Goal: Task Accomplishment & Management: Use online tool/utility

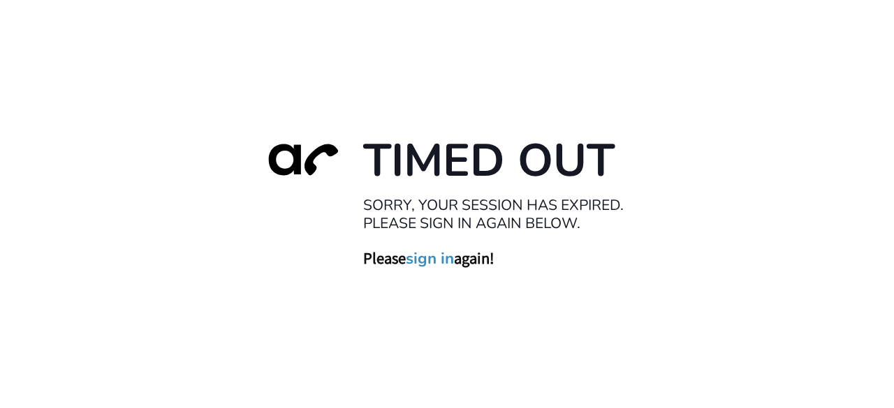
click at [424, 260] on link "sign in" at bounding box center [430, 259] width 48 height 20
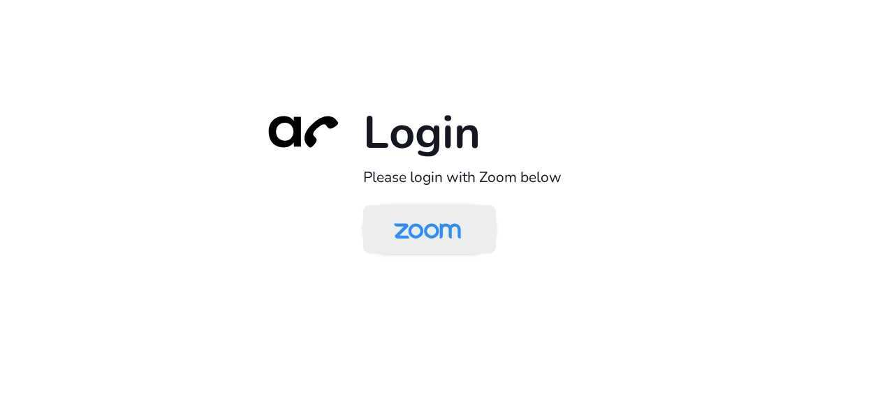
click at [437, 232] on img at bounding box center [427, 230] width 96 height 45
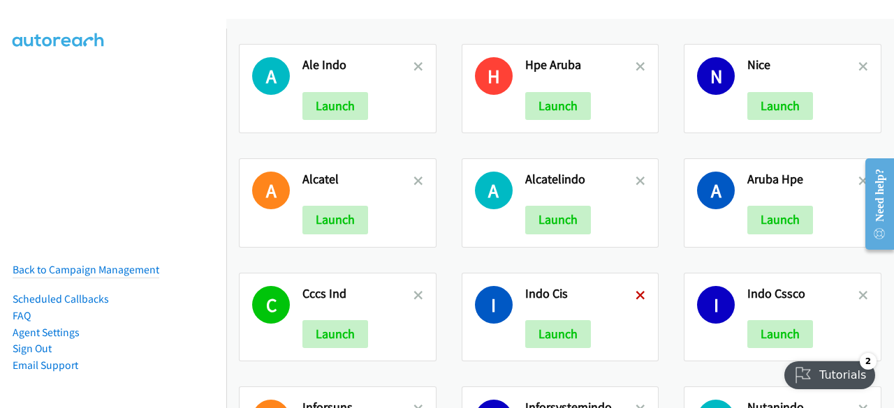
click at [635, 295] on icon at bounding box center [640, 297] width 10 height 10
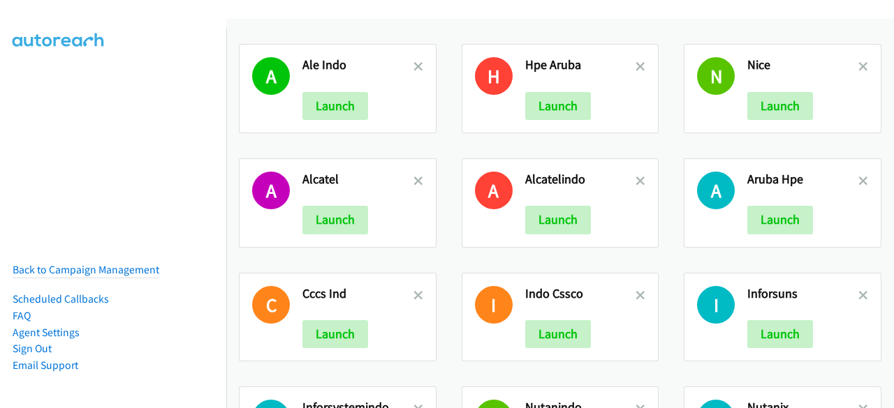
click at [415, 293] on icon at bounding box center [418, 297] width 10 height 10
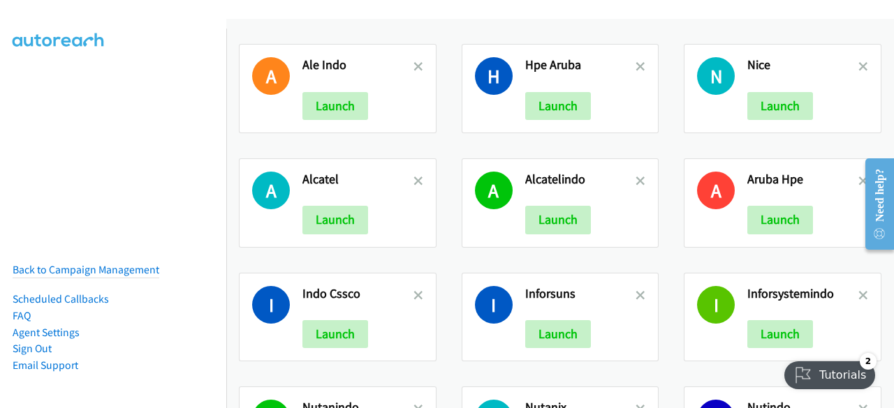
click at [413, 73] on link at bounding box center [418, 67] width 10 height 16
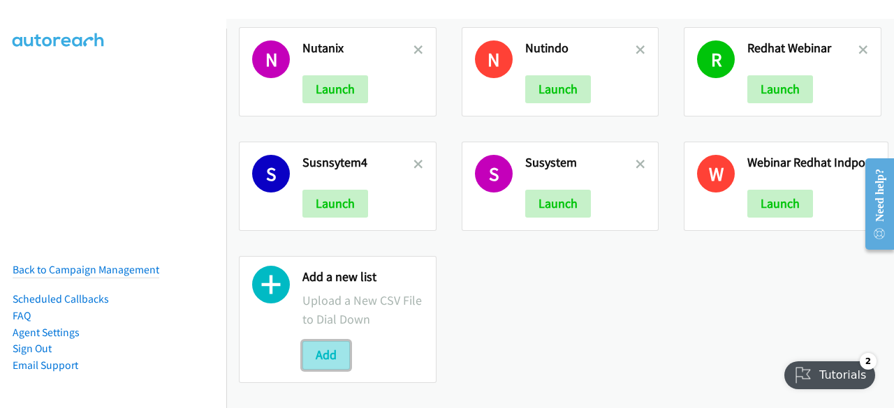
click at [311, 353] on button "Add" at bounding box center [325, 355] width 47 height 28
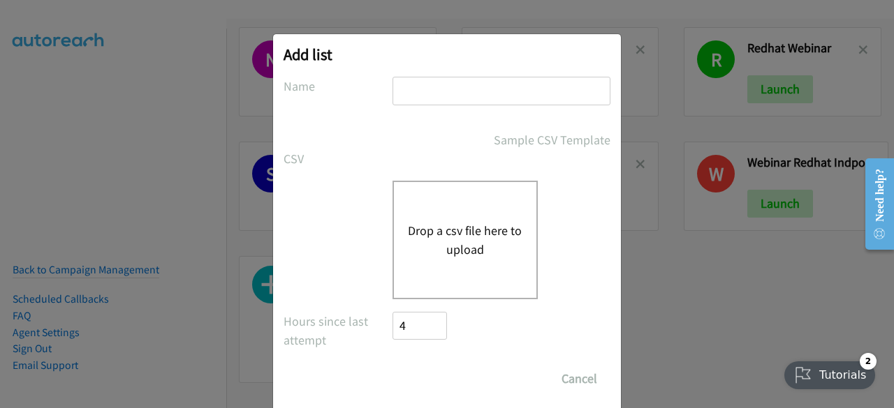
click at [447, 94] on input "text" at bounding box center [501, 91] width 218 height 29
type input "ALEIND"
click at [451, 219] on div "Drop a csv file here to upload" at bounding box center [464, 240] width 145 height 119
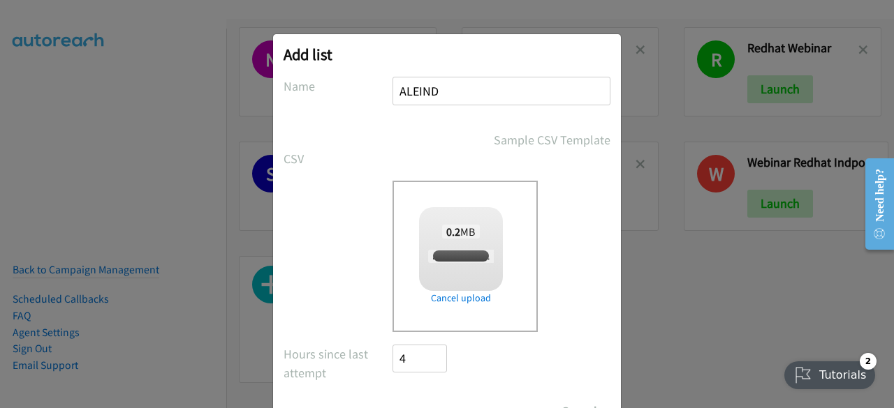
checkbox input "true"
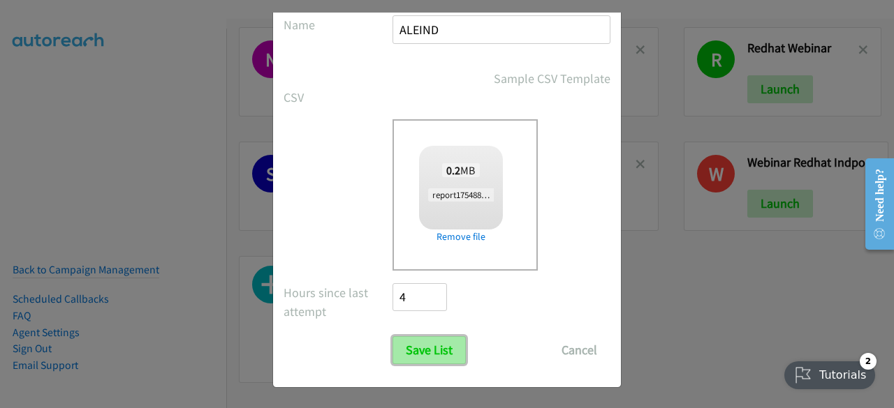
click at [413, 346] on input "Save List" at bounding box center [428, 351] width 73 height 28
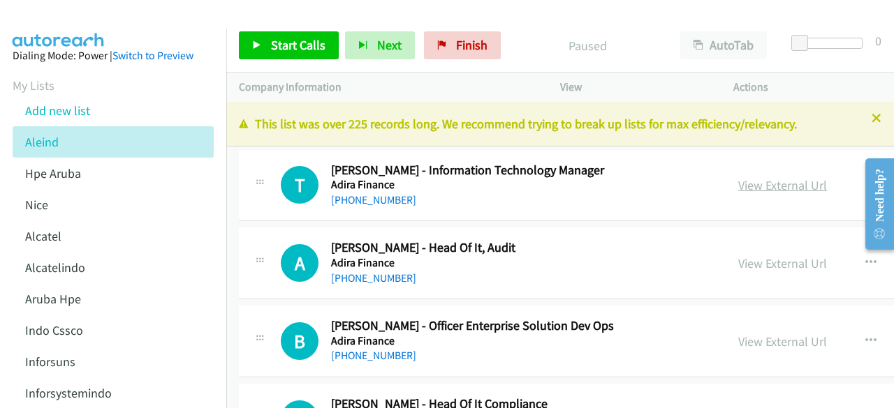
click at [758, 187] on link "View External Url" at bounding box center [782, 185] width 89 height 16
click at [760, 256] on link "View External Url" at bounding box center [782, 264] width 89 height 16
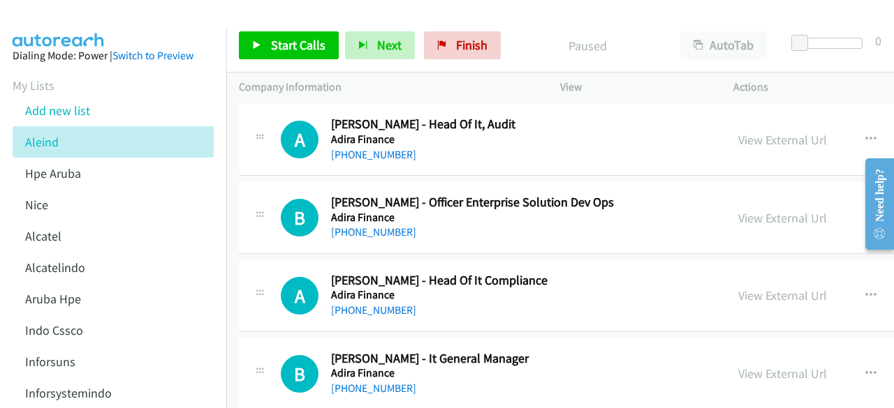
scroll to position [132, 0]
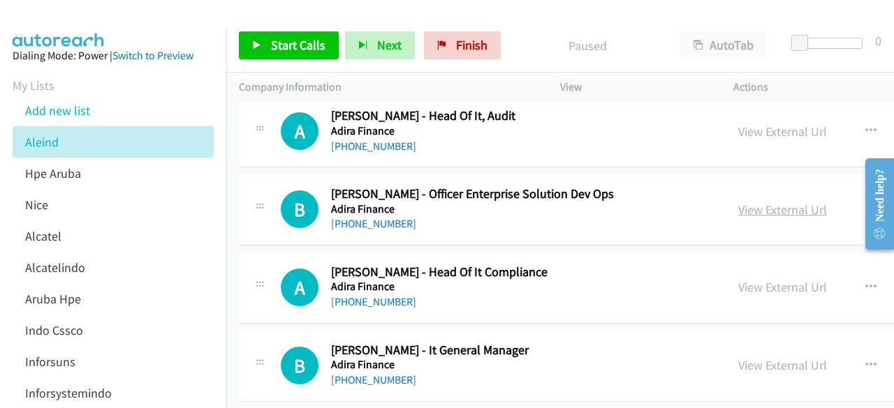
click at [744, 202] on link "View External Url" at bounding box center [782, 210] width 89 height 16
click at [165, 57] on link "Switch to Preview" at bounding box center [152, 55] width 81 height 13
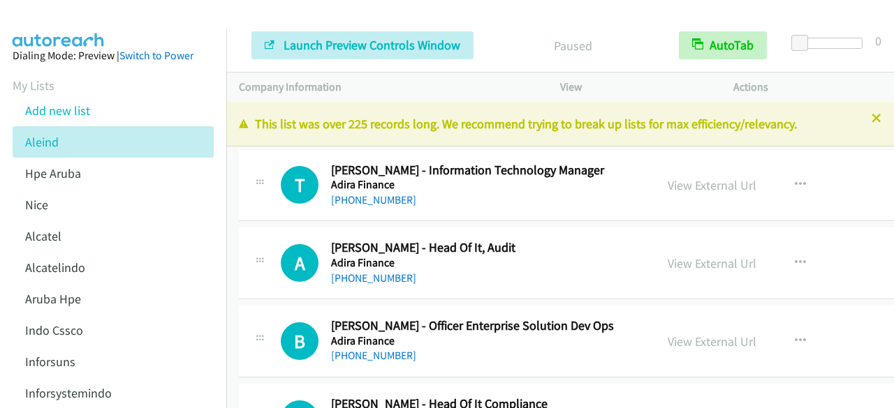
click at [8, 0] on div "Start Calls Pause Next Finish Launch Preview Controls Window Paused AutoTab Aut…" at bounding box center [447, 0] width 894 height 0
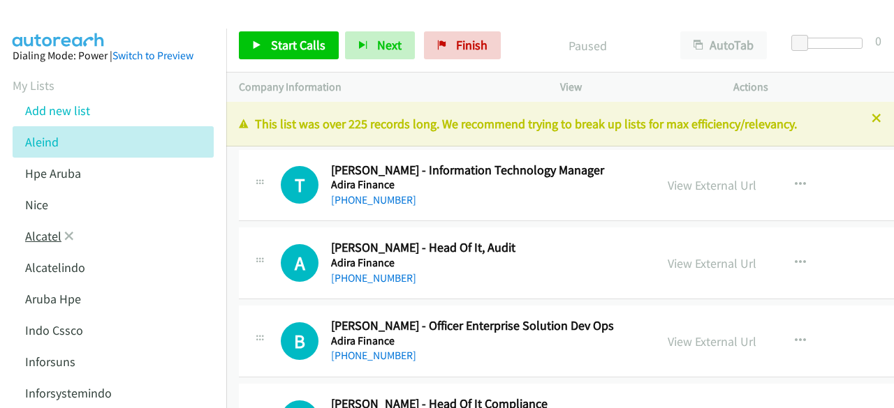
click at [54, 239] on link "Alcatel" at bounding box center [43, 236] width 36 height 16
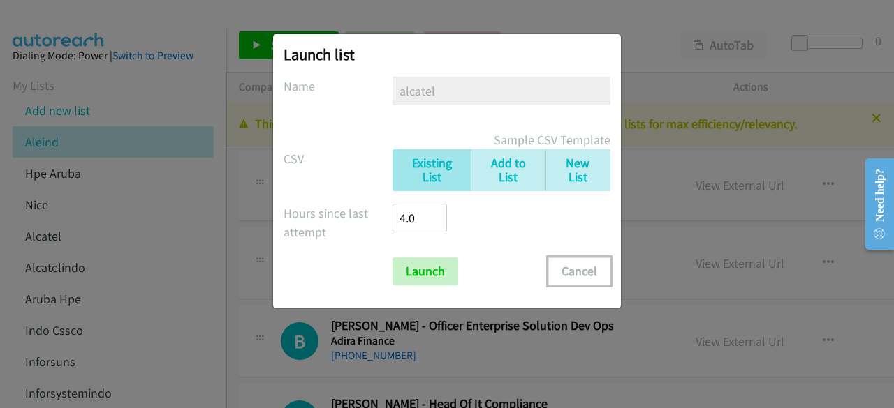
click at [579, 269] on button "Cancel" at bounding box center [579, 272] width 62 height 28
click at [585, 277] on button "Cancel" at bounding box center [579, 272] width 62 height 28
click at [572, 269] on button "Cancel" at bounding box center [579, 272] width 62 height 28
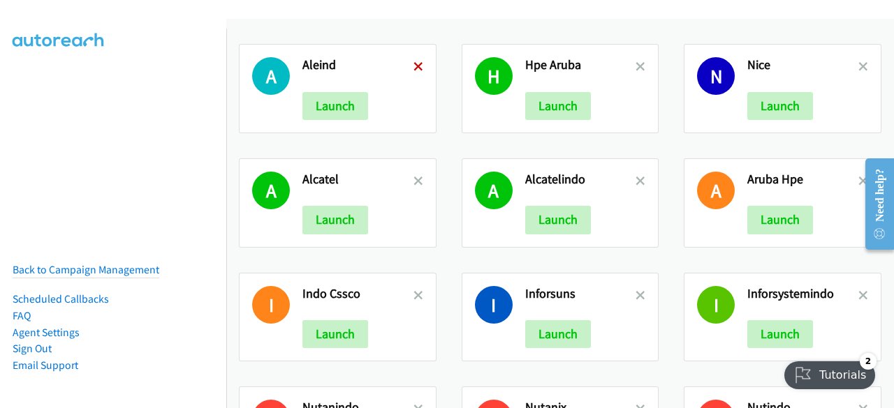
click at [413, 66] on icon at bounding box center [418, 68] width 10 height 10
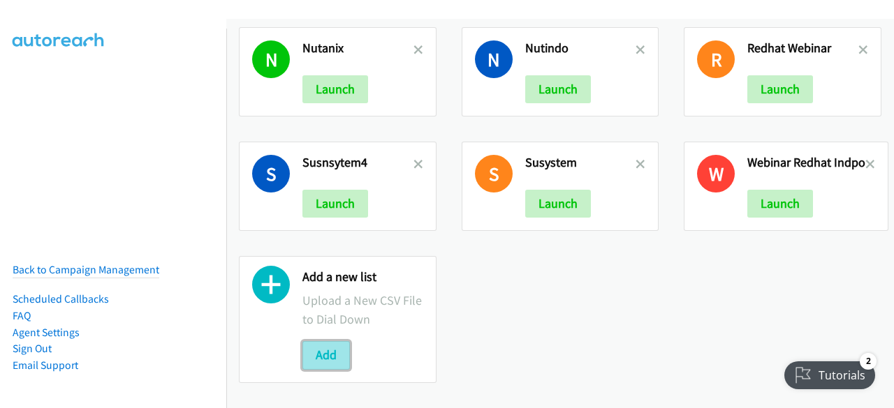
click at [321, 357] on button "Add" at bounding box center [325, 355] width 47 height 28
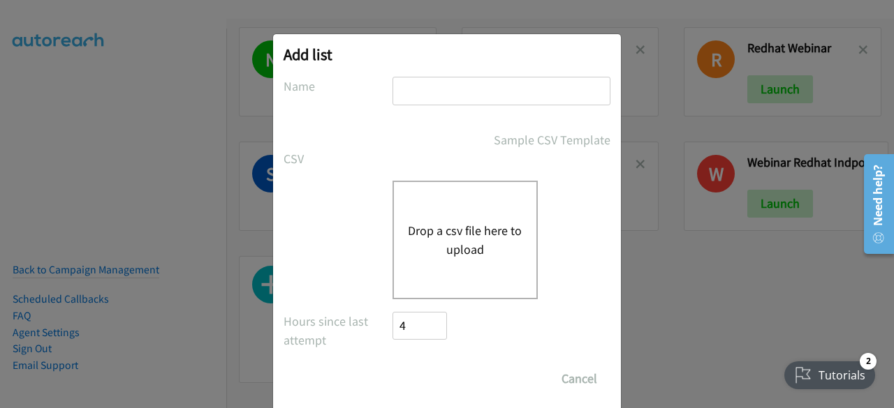
click at [482, 103] on input "text" at bounding box center [501, 91] width 218 height 29
type input "alcatellucent"
click at [464, 210] on div "Drop a csv file here to upload" at bounding box center [464, 240] width 145 height 119
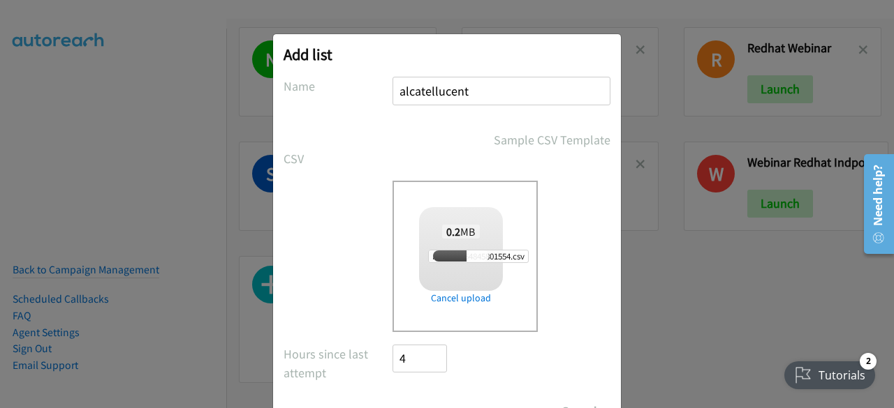
scroll to position [61, 0]
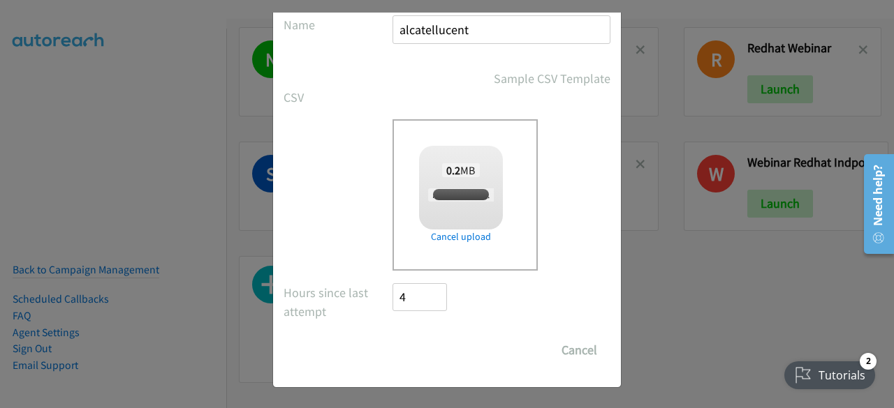
checkbox input "true"
click at [411, 354] on input "Save List" at bounding box center [428, 351] width 73 height 28
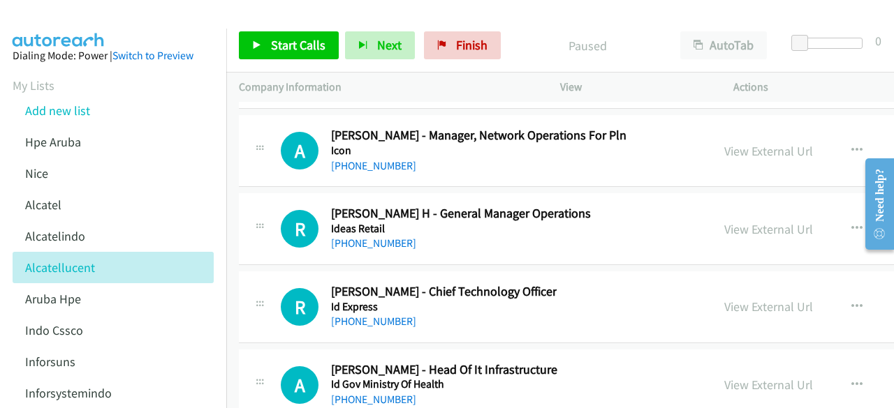
scroll to position [27436, 0]
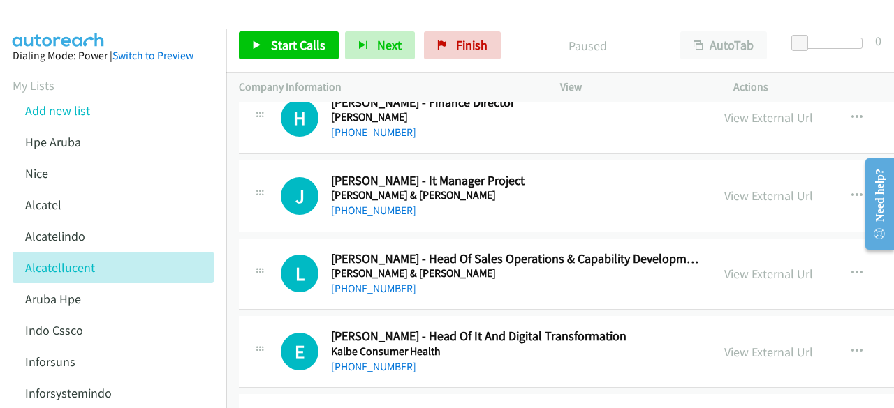
drag, startPoint x: 892, startPoint y: 119, endPoint x: 37, endPoint y: 105, distance: 855.4
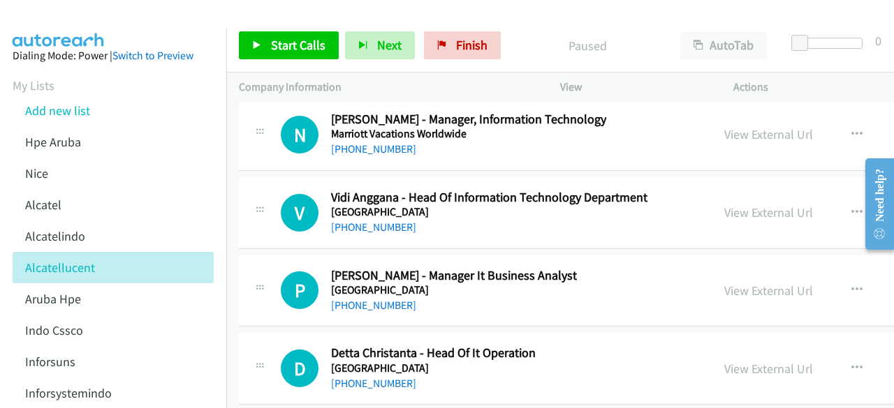
scroll to position [37740, 0]
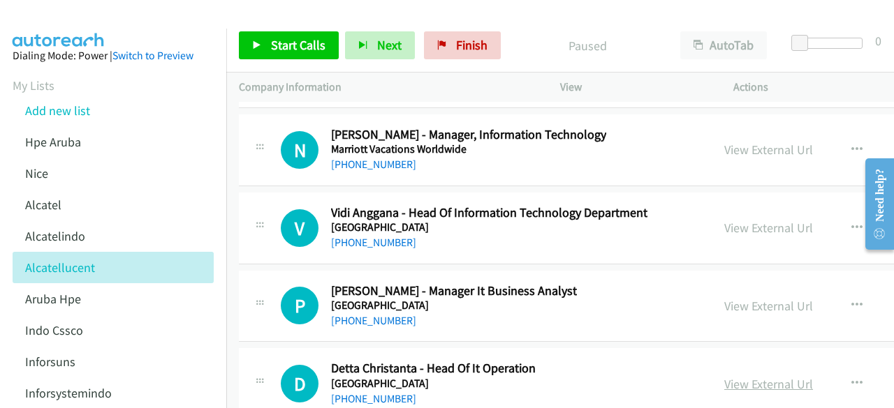
click at [755, 376] on link "View External Url" at bounding box center [768, 384] width 89 height 16
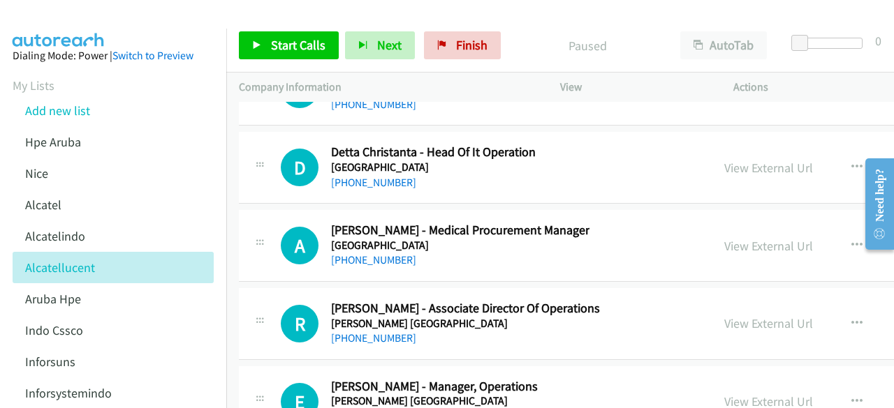
scroll to position [37962, 0]
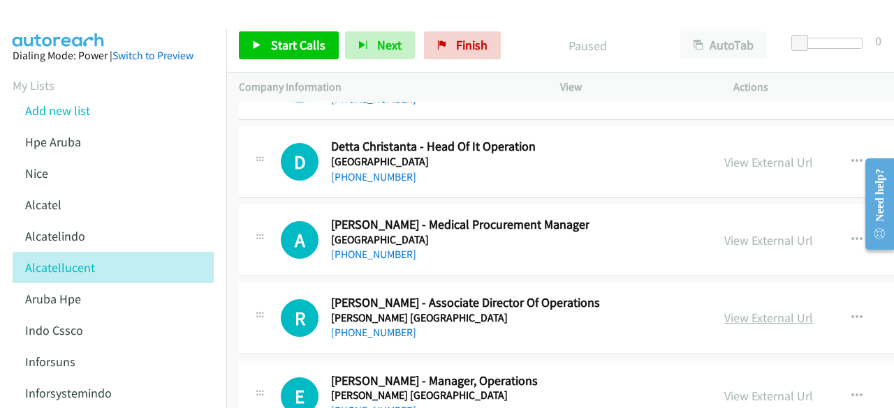
click at [760, 310] on link "View External Url" at bounding box center [768, 318] width 89 height 16
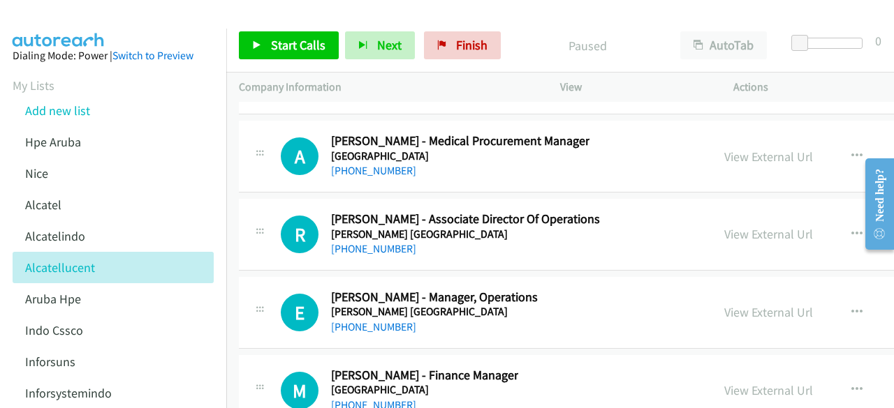
scroll to position [38050, 0]
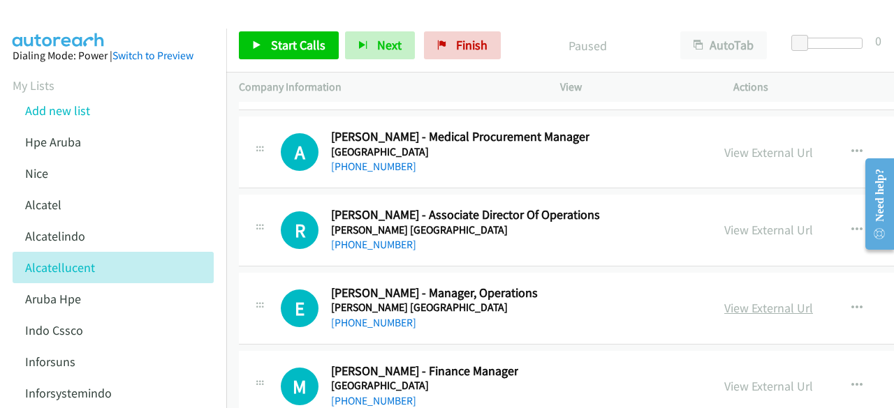
click at [736, 300] on link "View External Url" at bounding box center [768, 308] width 89 height 16
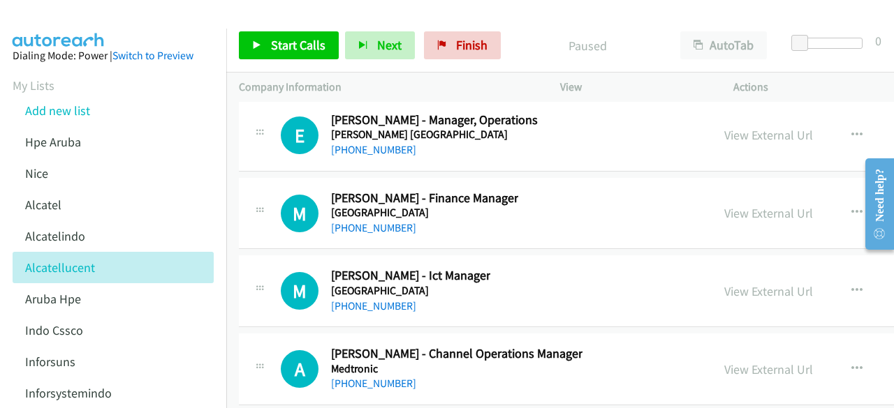
scroll to position [38224, 0]
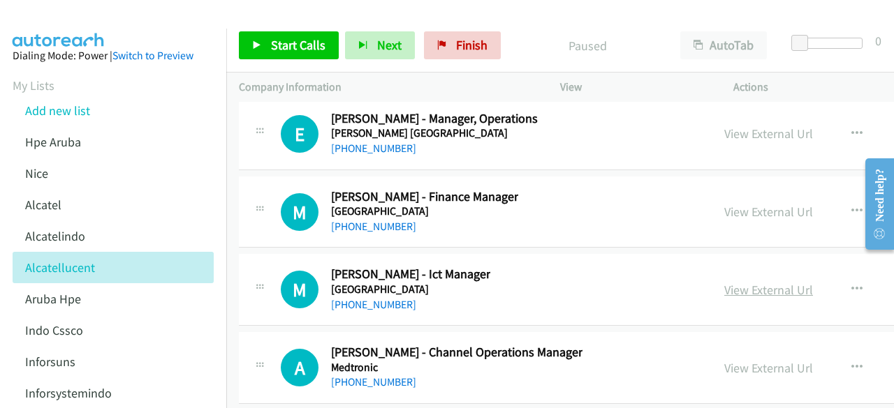
click at [775, 282] on link "View External Url" at bounding box center [768, 290] width 89 height 16
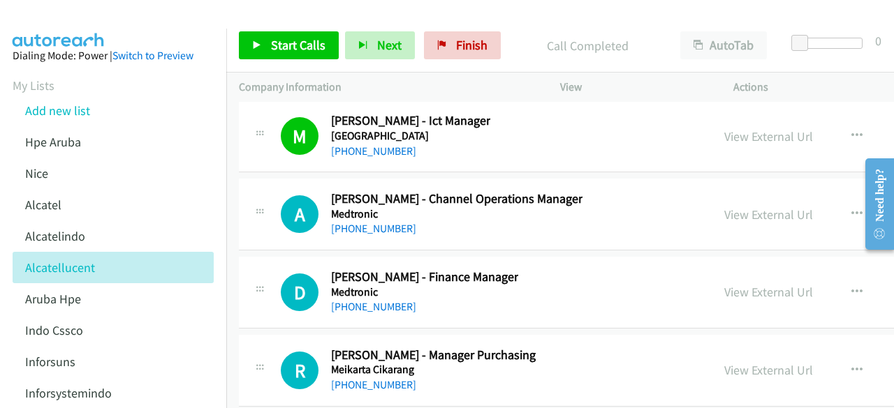
scroll to position [38453, 0]
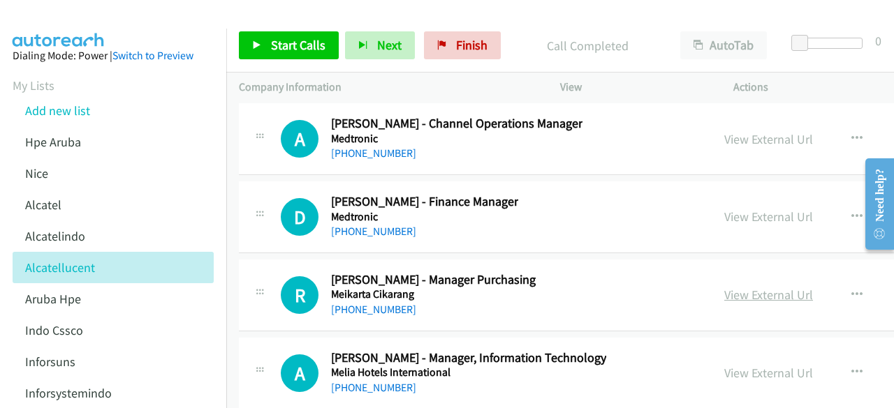
click at [734, 287] on link "View External Url" at bounding box center [768, 295] width 89 height 16
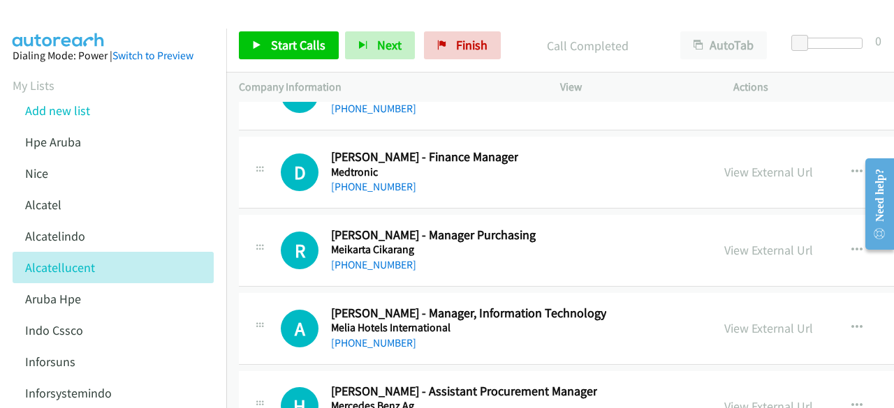
scroll to position [38524, 0]
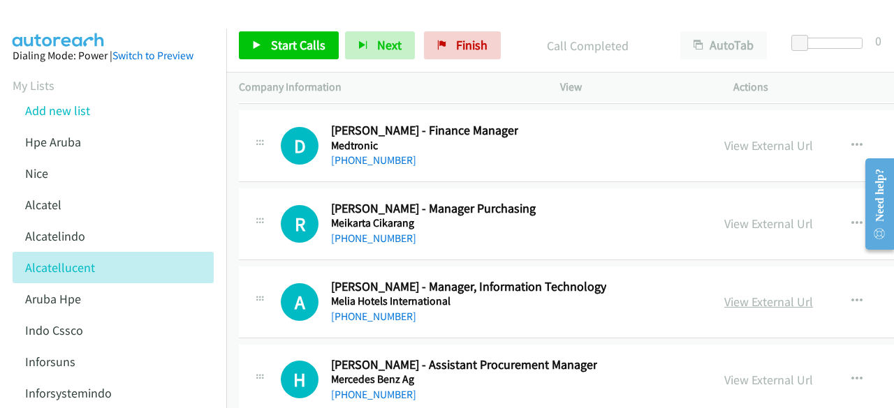
click at [742, 294] on link "View External Url" at bounding box center [768, 302] width 89 height 16
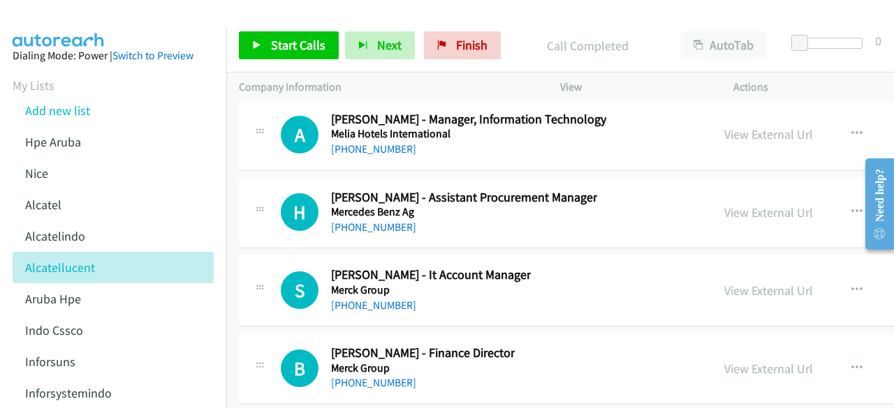
scroll to position [38699, 0]
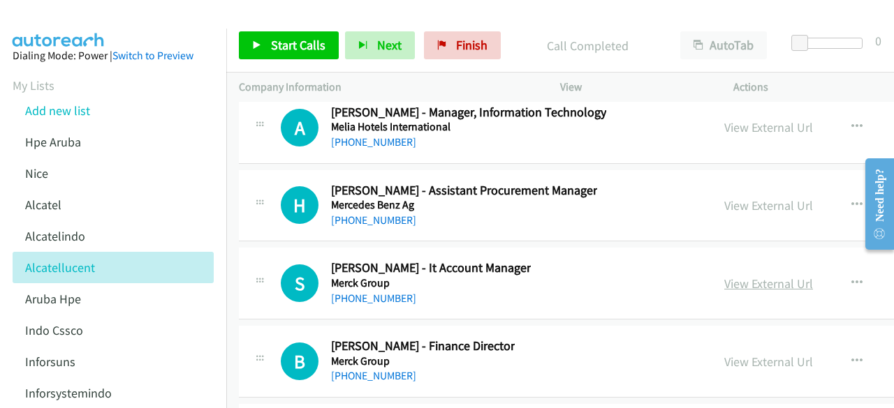
click at [751, 276] on link "View External Url" at bounding box center [768, 284] width 89 height 16
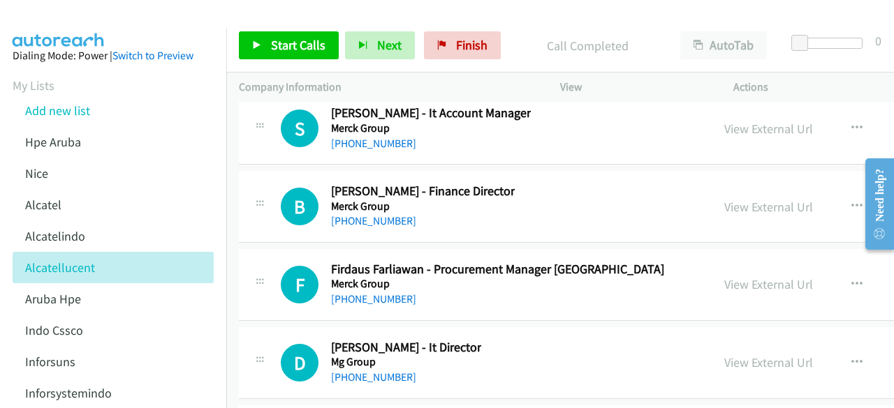
scroll to position [38854, 0]
click at [767, 276] on link "View External Url" at bounding box center [768, 284] width 89 height 16
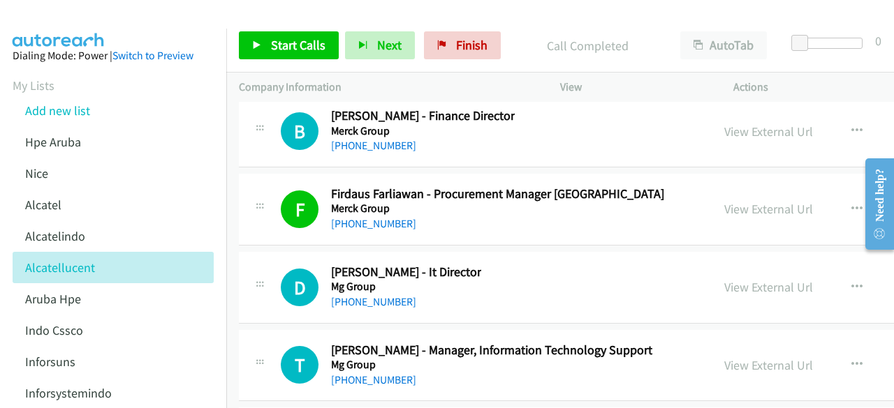
scroll to position [38931, 0]
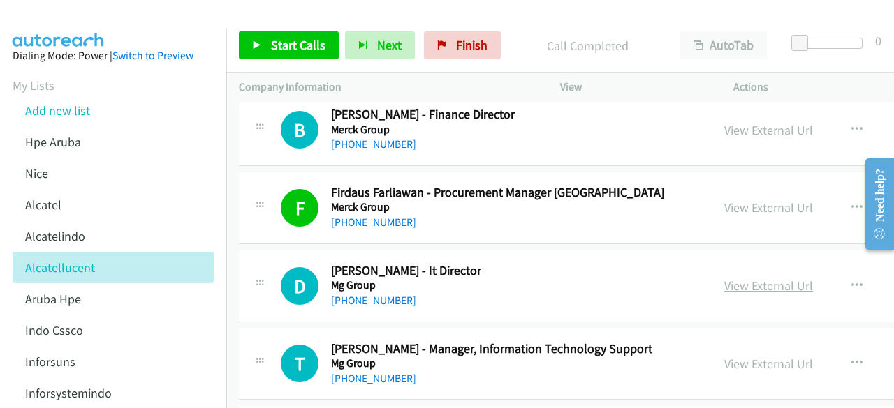
click at [744, 278] on link "View External Url" at bounding box center [768, 286] width 89 height 16
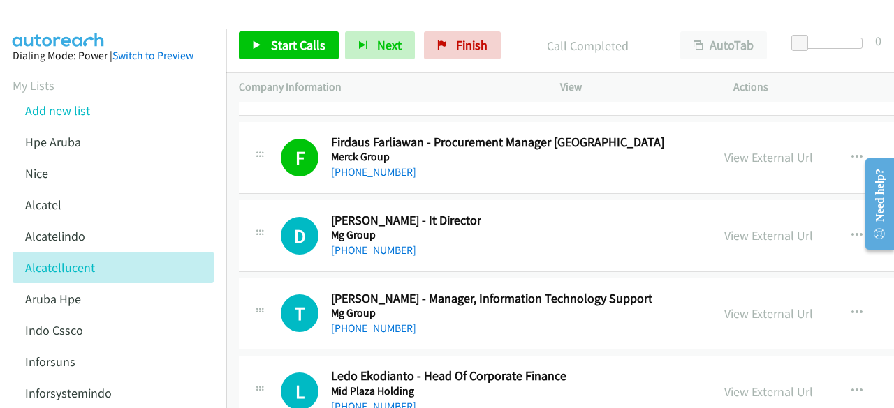
scroll to position [38984, 0]
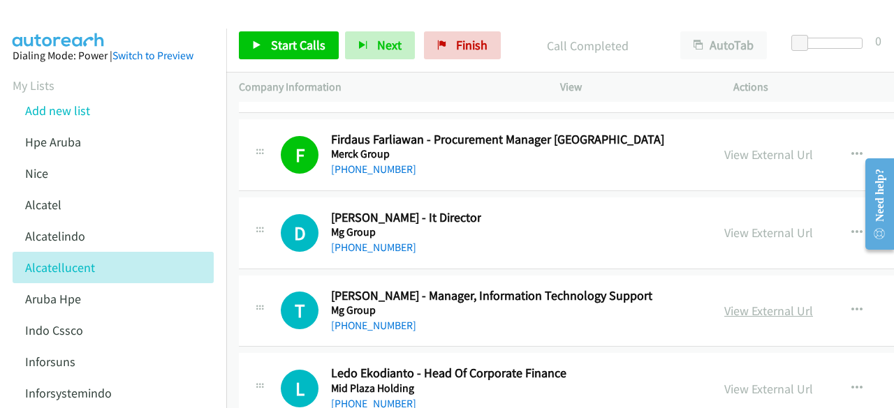
click at [743, 303] on link "View External Url" at bounding box center [768, 311] width 89 height 16
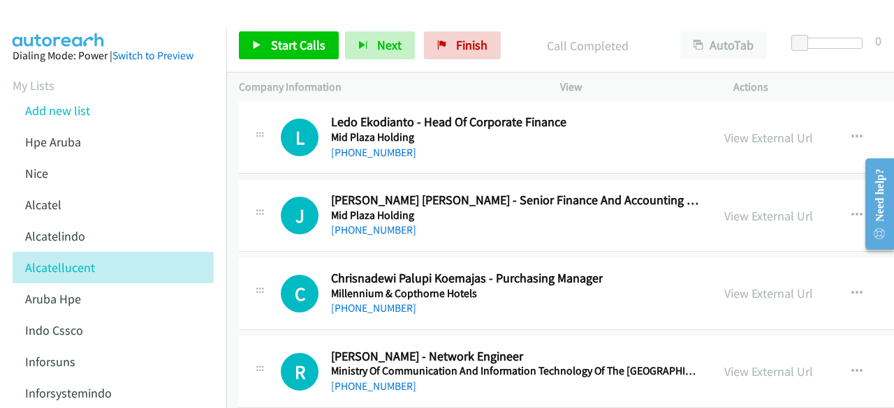
scroll to position [39238, 0]
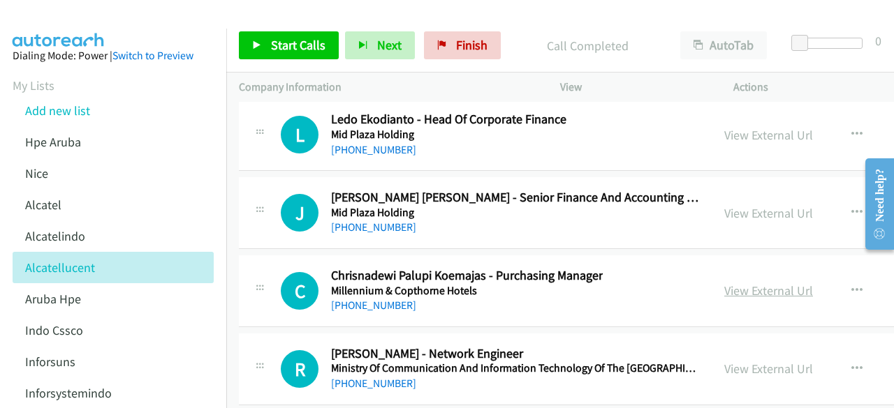
click at [738, 283] on link "View External Url" at bounding box center [768, 291] width 89 height 16
click at [559, 219] on div "[PHONE_NUMBER]" at bounding box center [515, 227] width 368 height 17
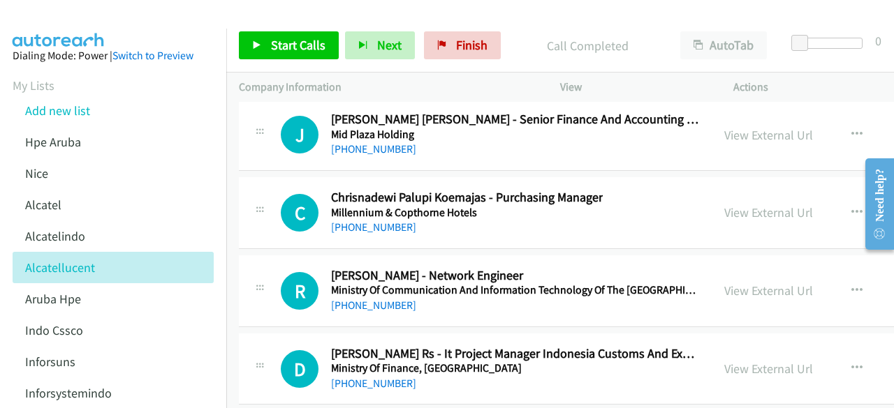
scroll to position [39319, 0]
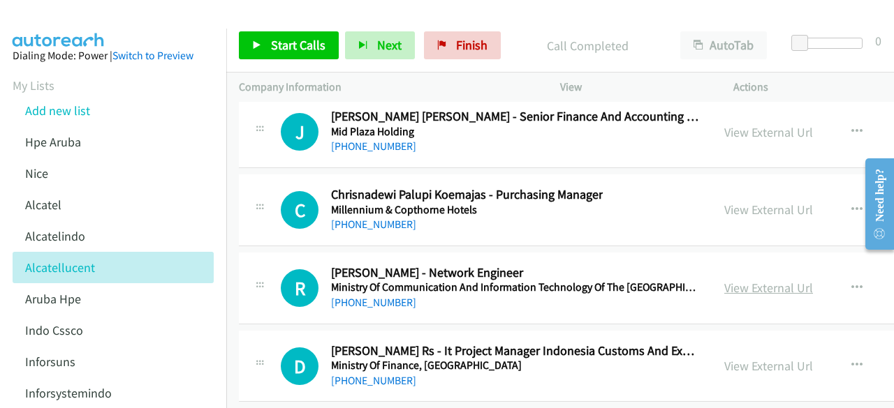
click at [754, 280] on link "View External Url" at bounding box center [768, 288] width 89 height 16
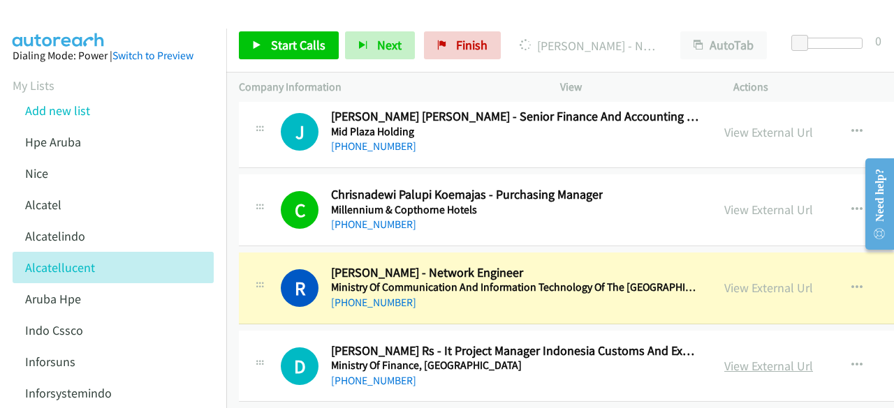
click at [743, 358] on link "View External Url" at bounding box center [768, 366] width 89 height 16
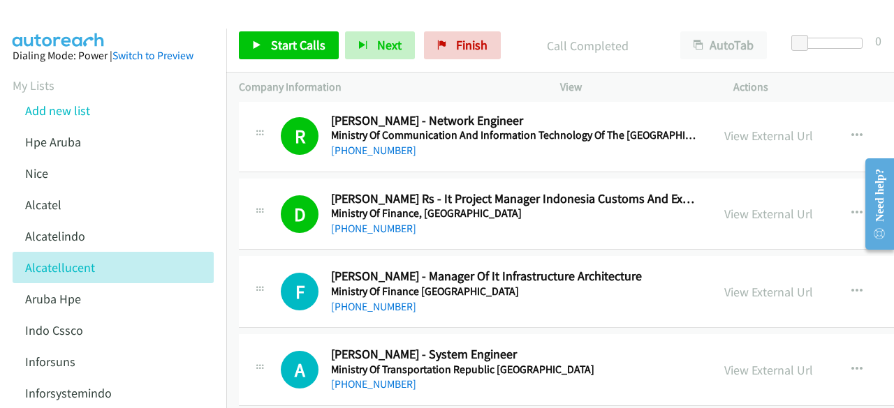
scroll to position [39474, 0]
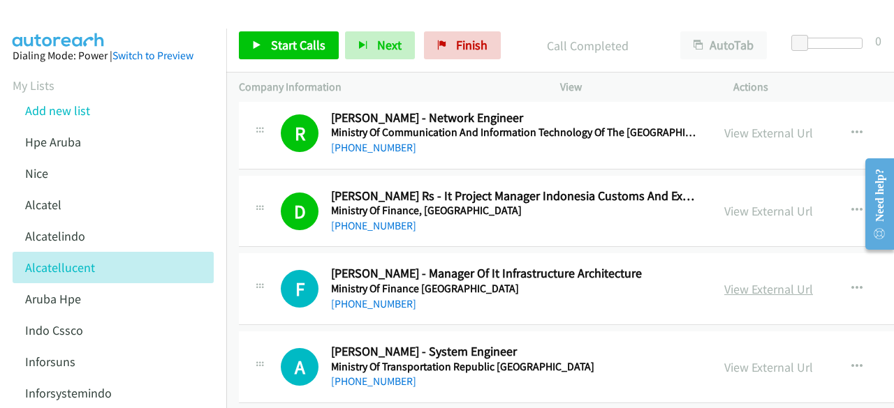
click at [739, 281] on link "View External Url" at bounding box center [768, 289] width 89 height 16
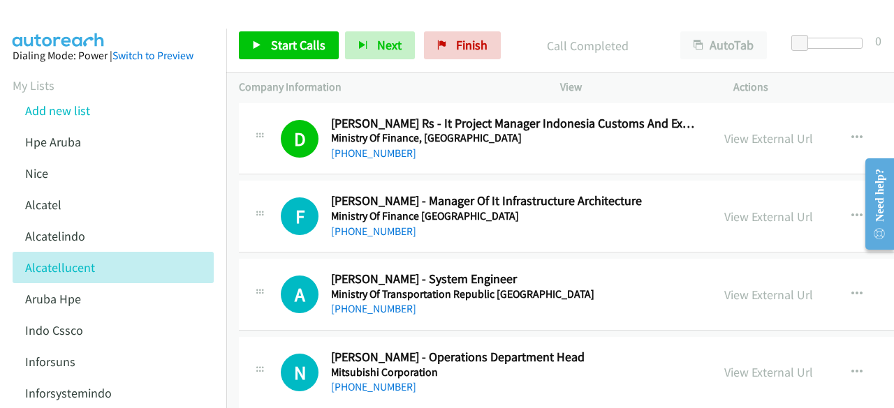
scroll to position [39548, 0]
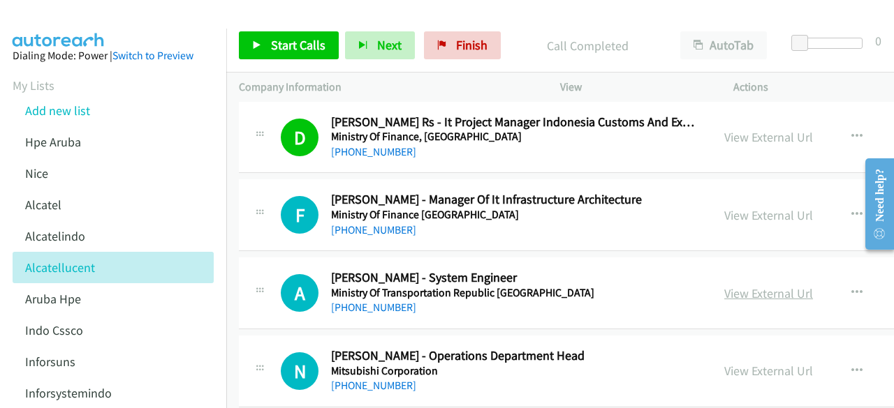
click at [744, 286] on link "View External Url" at bounding box center [768, 294] width 89 height 16
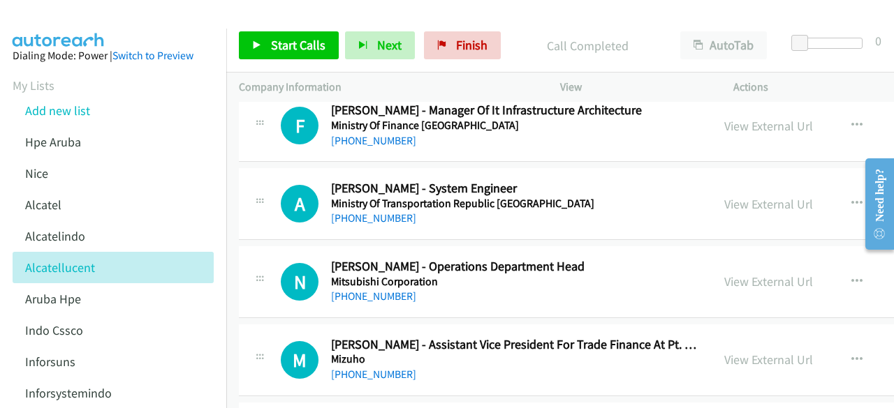
scroll to position [39644, 0]
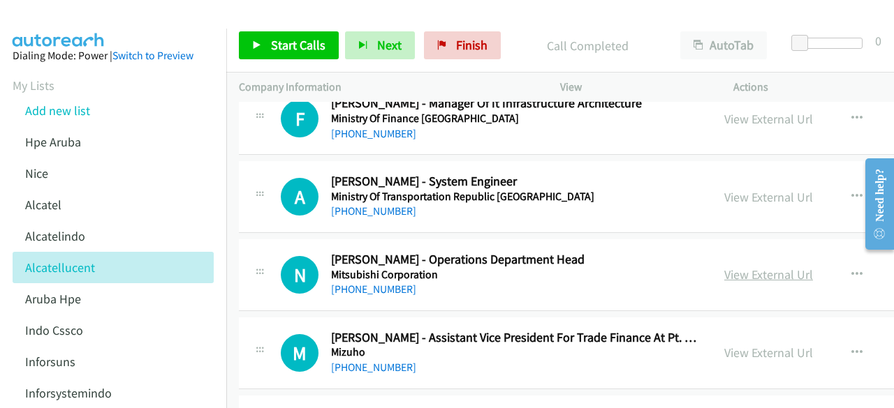
click at [764, 267] on link "View External Url" at bounding box center [768, 275] width 89 height 16
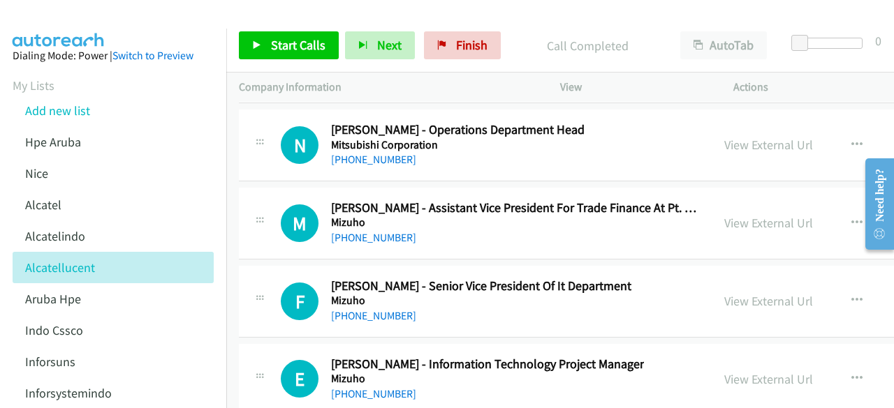
scroll to position [39785, 0]
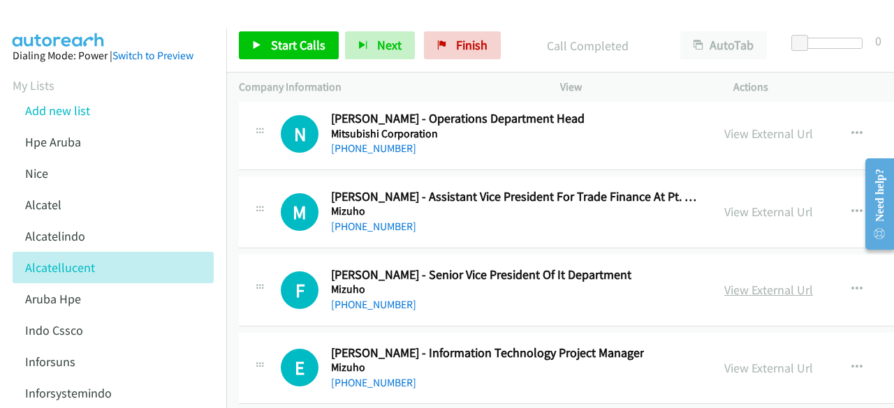
click at [753, 282] on link "View External Url" at bounding box center [768, 290] width 89 height 16
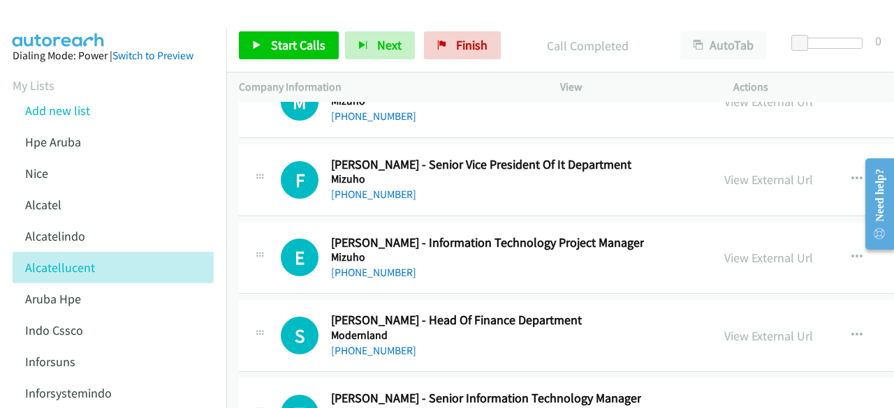
scroll to position [39897, 0]
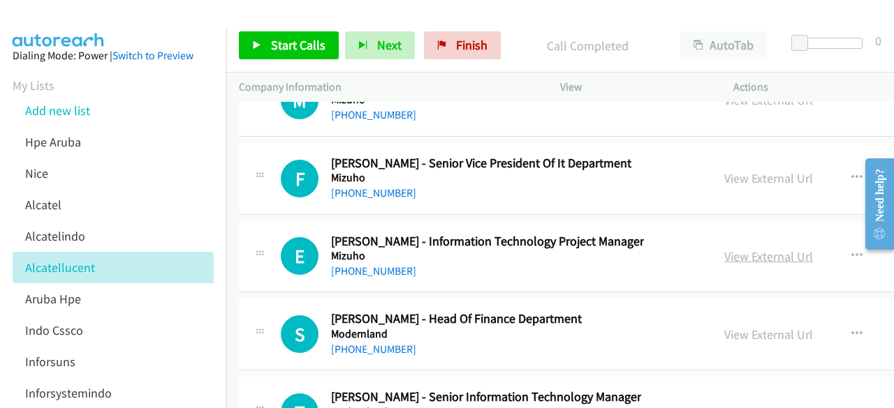
click at [746, 249] on link "View External Url" at bounding box center [768, 257] width 89 height 16
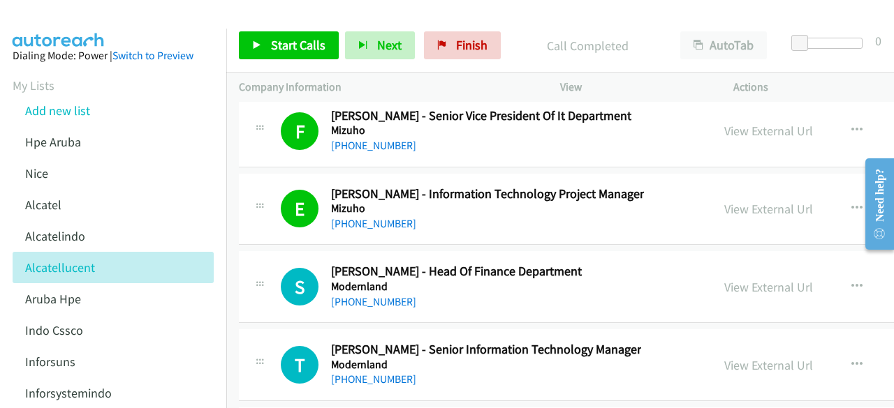
scroll to position [40032, 0]
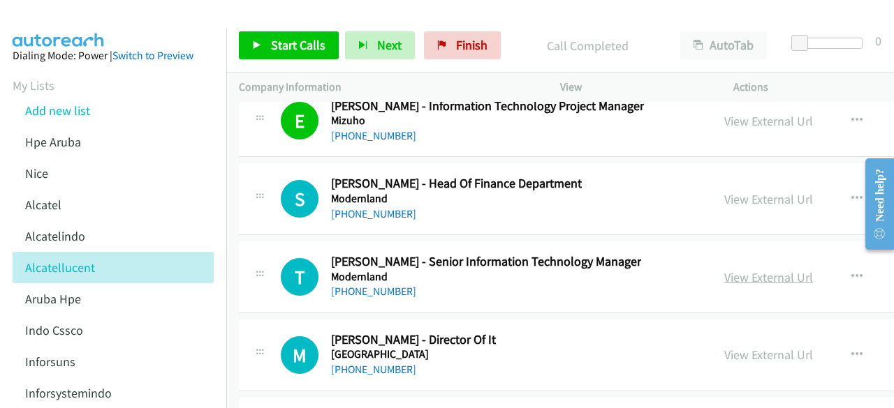
click at [755, 269] on link "View External Url" at bounding box center [768, 277] width 89 height 16
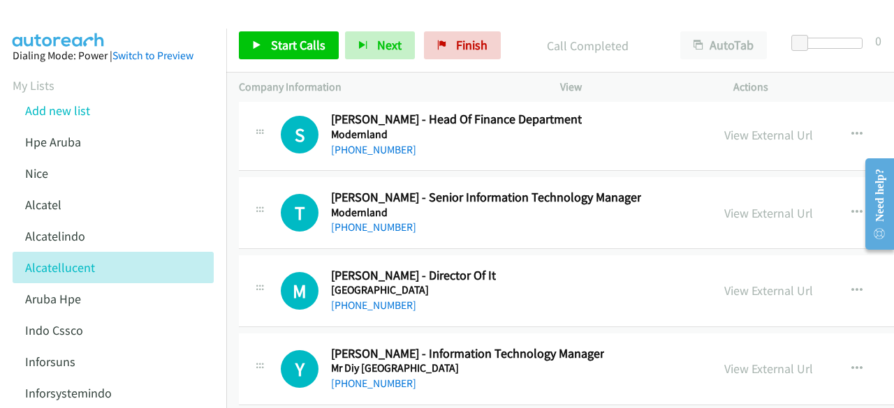
scroll to position [40099, 0]
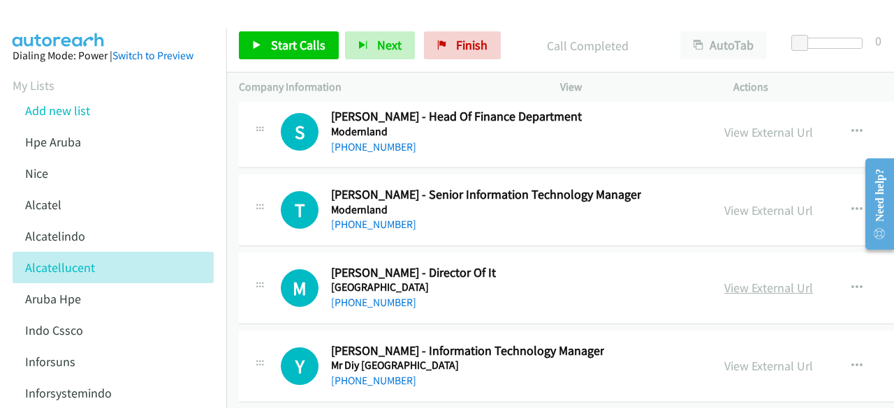
click at [734, 280] on link "View External Url" at bounding box center [768, 288] width 89 height 16
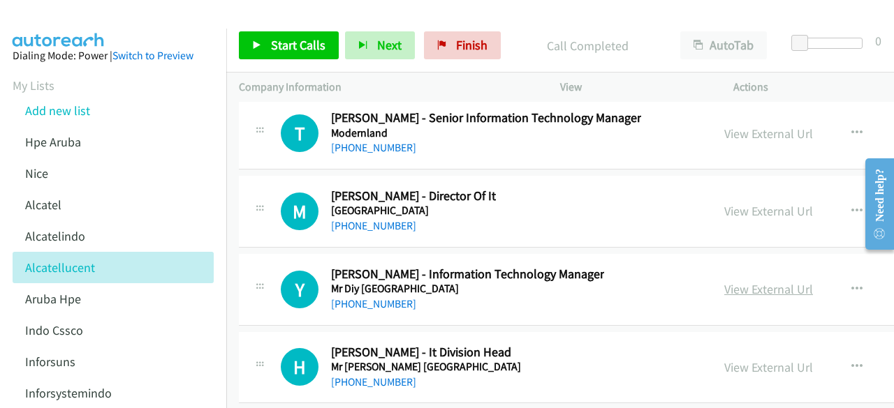
click at [754, 281] on link "View External Url" at bounding box center [768, 289] width 89 height 16
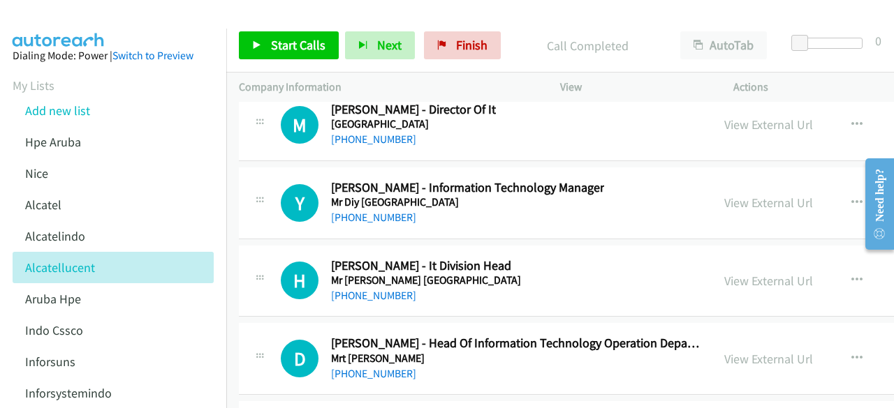
scroll to position [40271, 0]
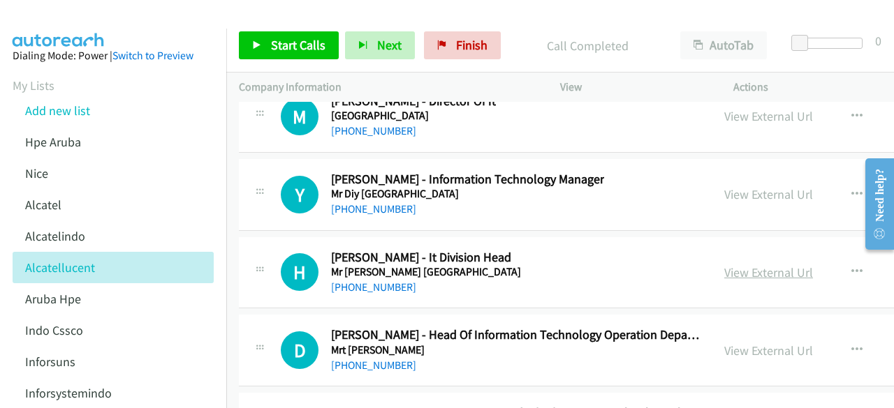
click at [763, 265] on link "View External Url" at bounding box center [768, 273] width 89 height 16
